Goal: Transaction & Acquisition: Subscribe to service/newsletter

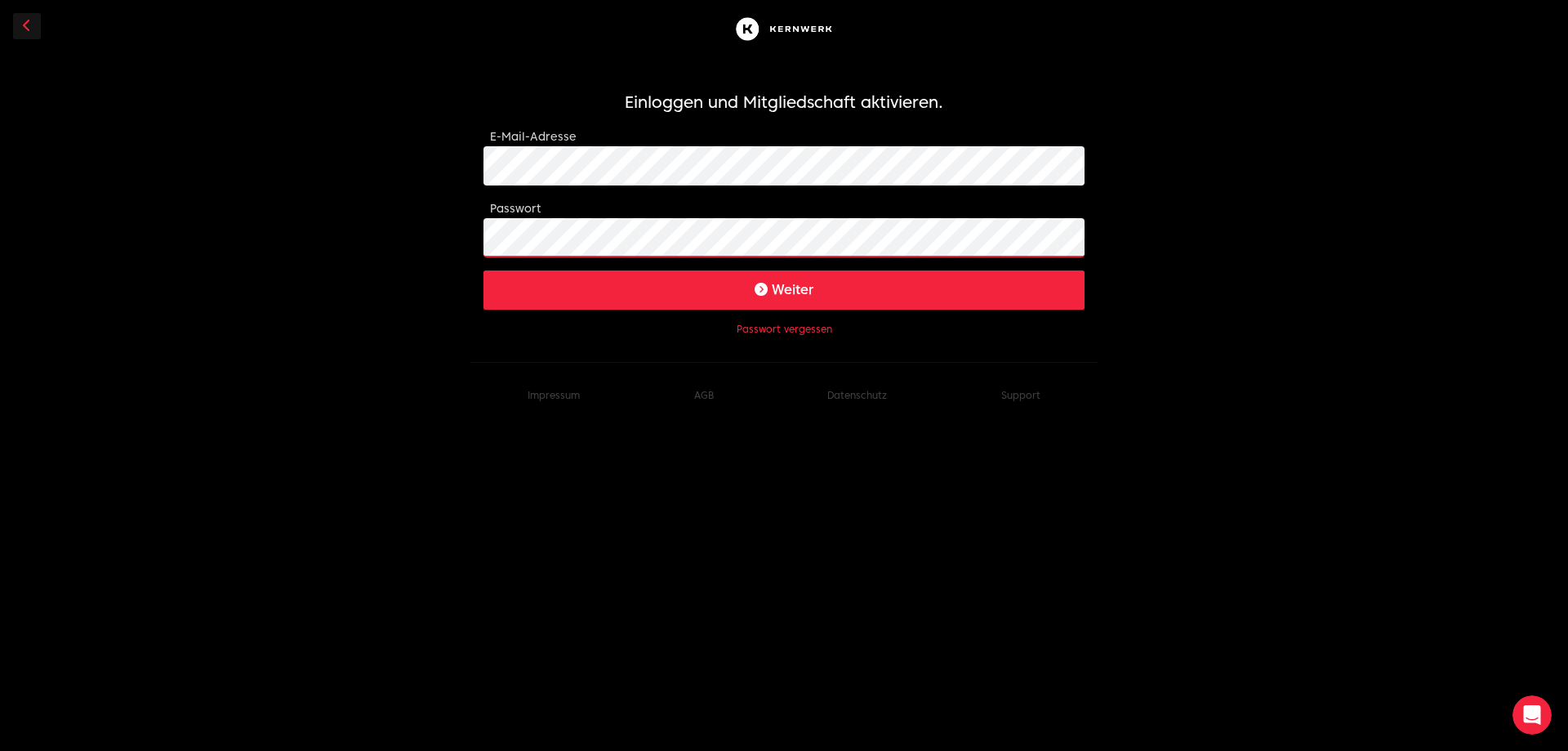
click button "Weiter" at bounding box center [784, 290] width 601 height 39
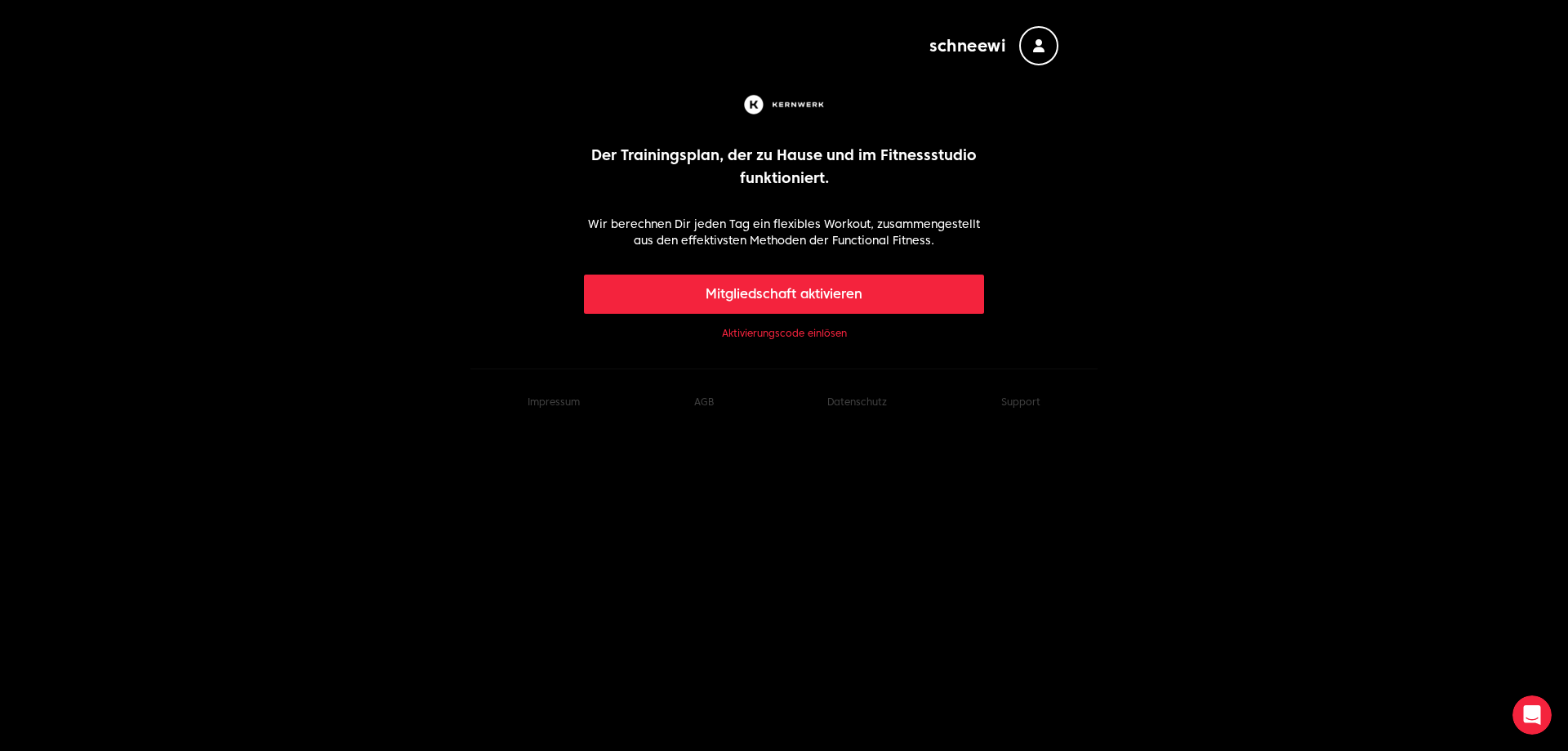
click at [802, 333] on link "Aktivierungscode einlösen" at bounding box center [784, 333] width 125 height 13
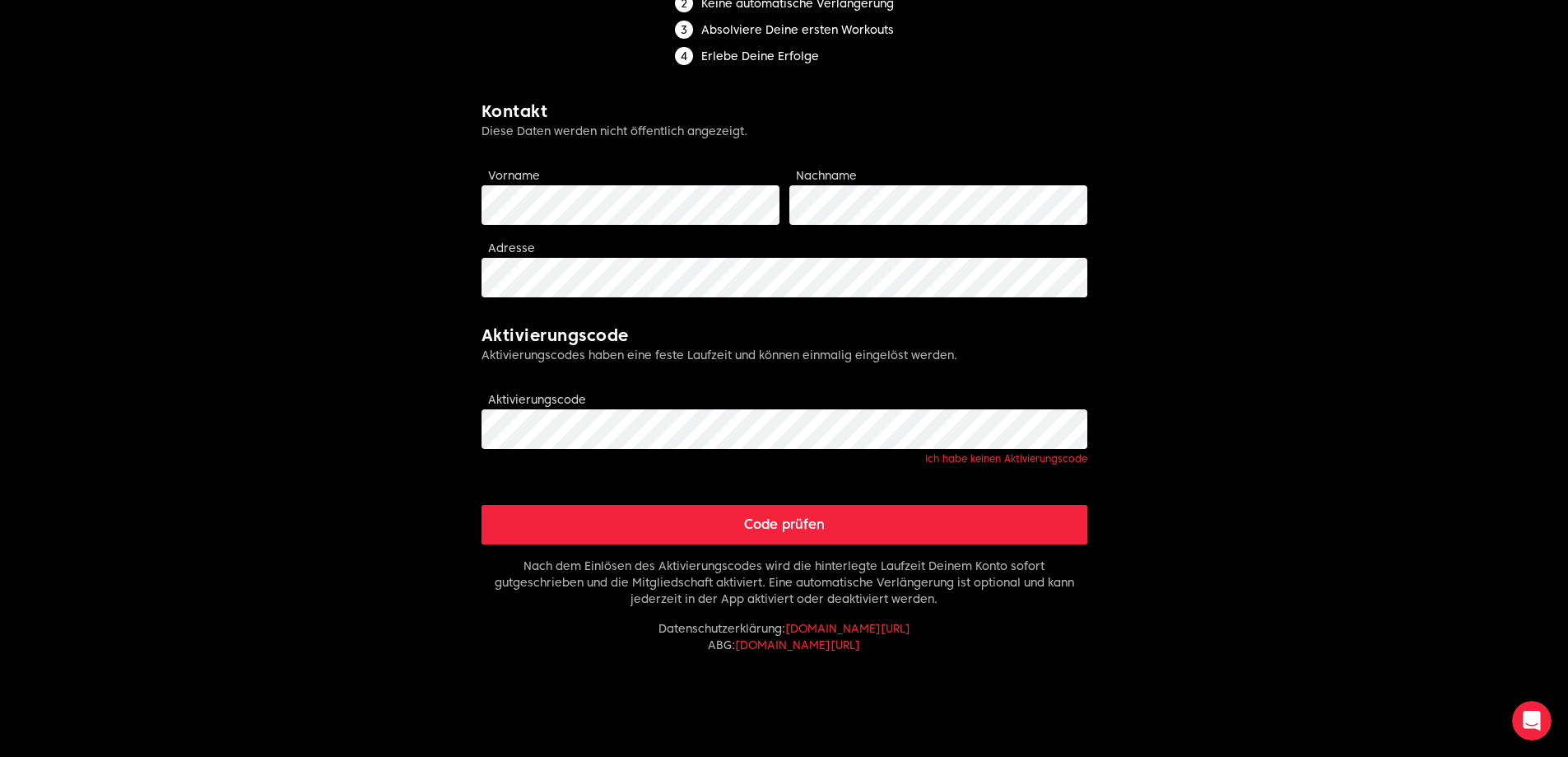
scroll to position [302, 0]
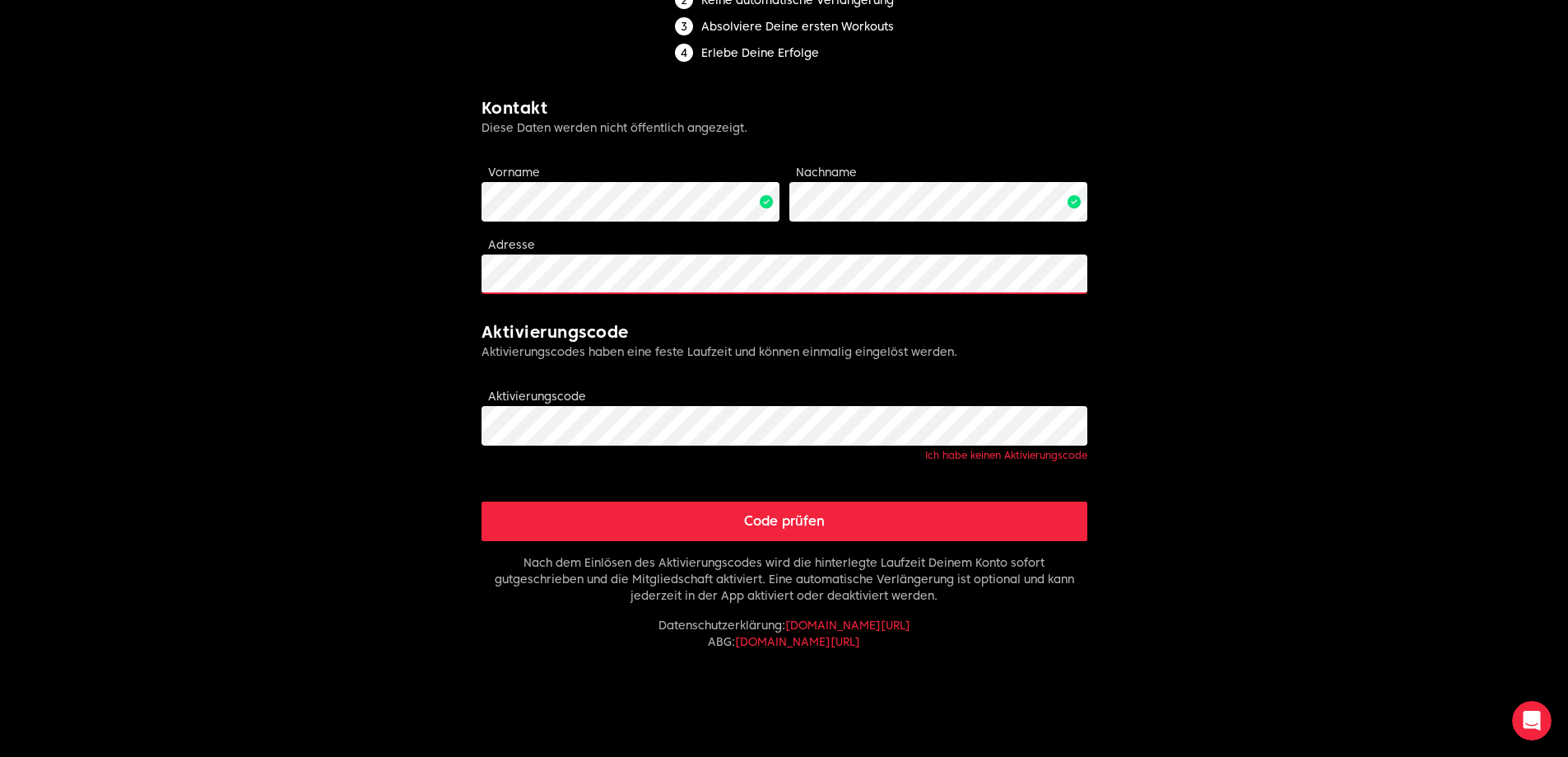
click at [479, 275] on div "schneewi Limitless fitness . Scaled to you . Mitgliedschaft aktivieren Jetzt Mi…" at bounding box center [784, 226] width 632 height 1057
click at [750, 504] on button "Code prüfen" at bounding box center [784, 521] width 606 height 39
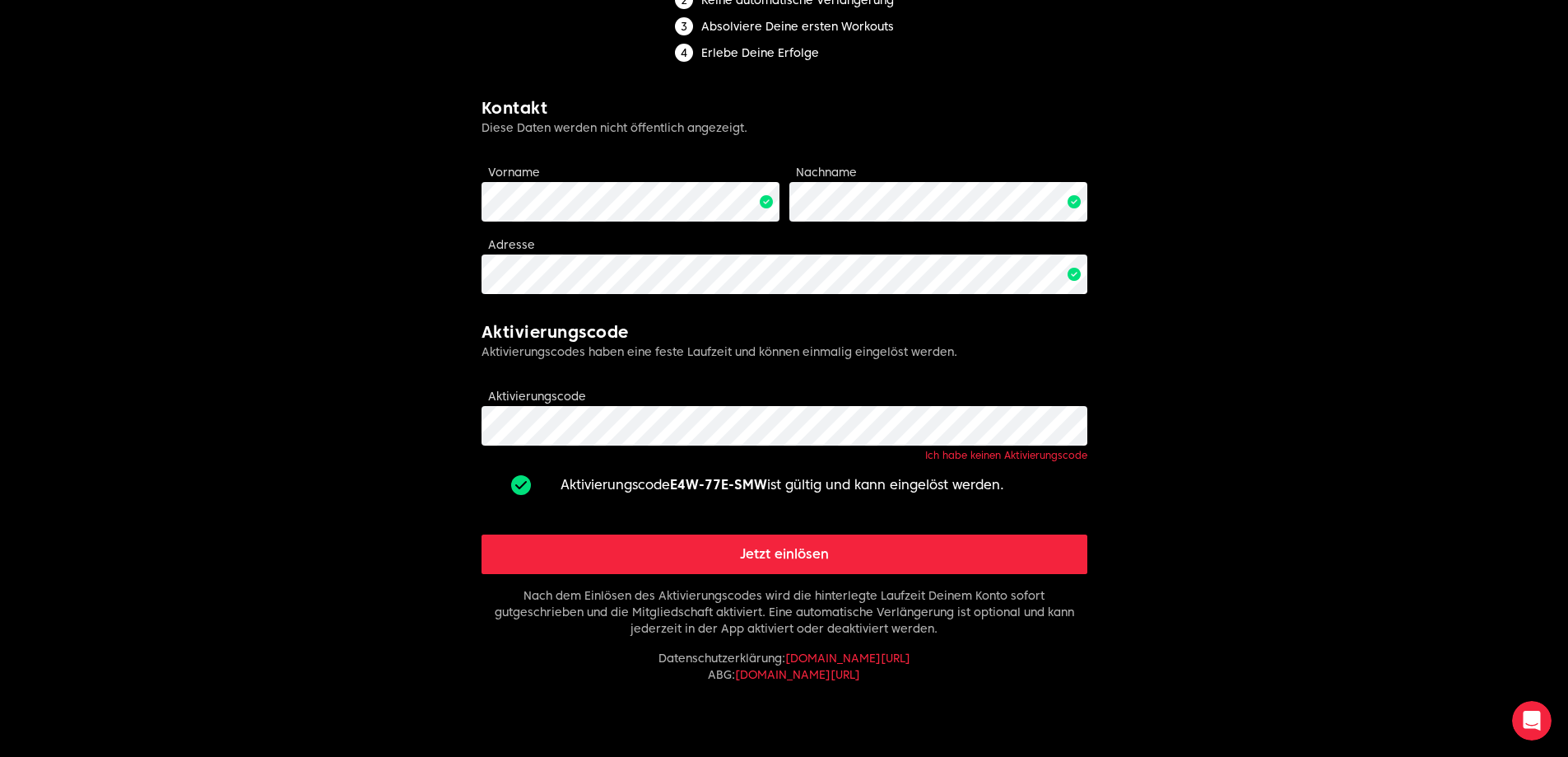
click at [772, 556] on button "Jetzt einlösen" at bounding box center [784, 554] width 606 height 39
